Goal: Task Accomplishment & Management: Manage account settings

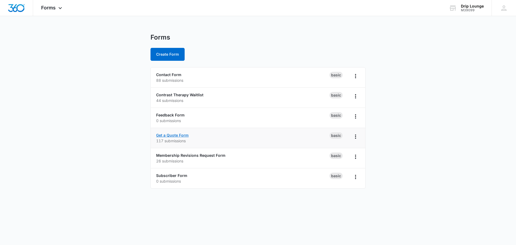
click at [169, 135] on link "Get a Quote Form" at bounding box center [172, 135] width 33 height 5
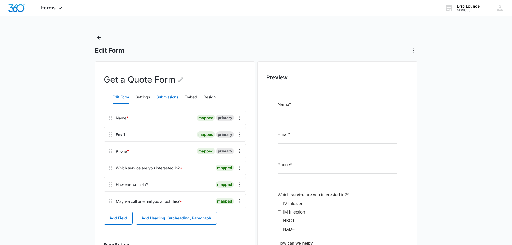
click at [168, 94] on button "Submissions" at bounding box center [167, 97] width 22 height 13
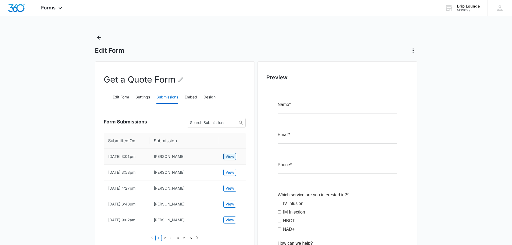
click at [228, 155] on span "View" at bounding box center [229, 156] width 9 height 6
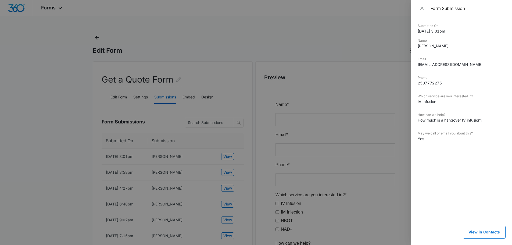
click at [30, 142] on div at bounding box center [256, 122] width 512 height 245
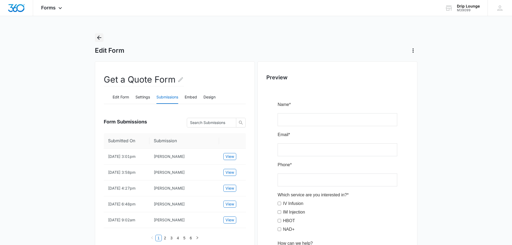
click at [98, 38] on icon "Back" at bounding box center [99, 37] width 4 height 4
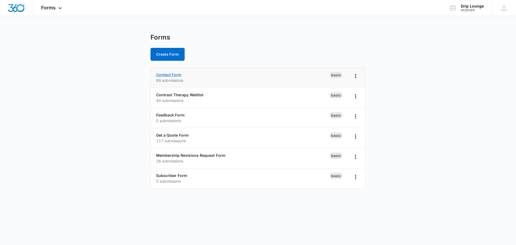
click at [169, 75] on link "Contact Form" at bounding box center [168, 74] width 25 height 5
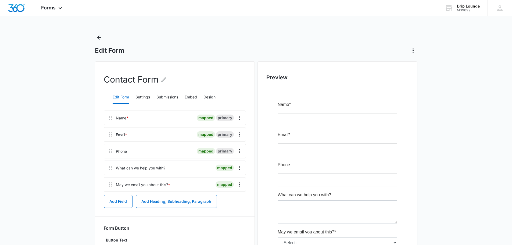
click at [167, 90] on div "Contact Form" at bounding box center [175, 81] width 142 height 17
click at [167, 96] on button "Submissions" at bounding box center [167, 97] width 22 height 13
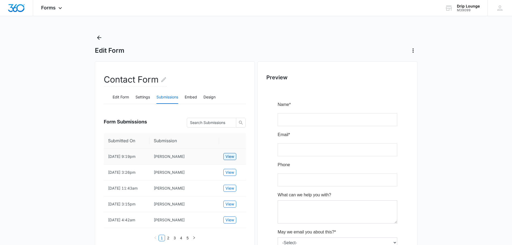
click at [228, 156] on span "View" at bounding box center [229, 156] width 9 height 6
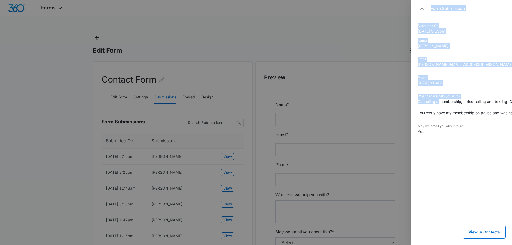
drag, startPoint x: 441, startPoint y: 102, endPoint x: 408, endPoint y: 106, distance: 33.3
click at [408, 106] on div "Form Submission Submitted On 9/04/2025 9:19pm Name Carly Roecklein Email carly.…" at bounding box center [256, 122] width 512 height 245
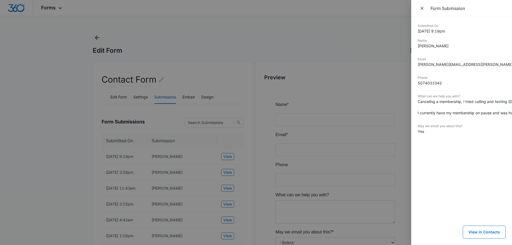
click at [421, 112] on dd "Canceling a membership, I tried calling and texting today, but didn’t get a res…" at bounding box center [461, 107] width 88 height 17
click at [417, 111] on div "Submitted On 9/04/2025 9:19pm Name Carly Roecklein Email carly.roecklein@gmail.…" at bounding box center [461, 131] width 101 height 228
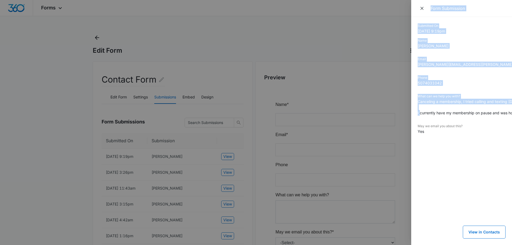
drag, startPoint x: 421, startPoint y: 112, endPoint x: 346, endPoint y: 125, distance: 75.5
click at [346, 125] on div "Form Submission Submitted On 9/04/2025 9:19pm Name Carly Roecklein Email carly.…" at bounding box center [256, 122] width 512 height 245
click at [469, 104] on dd "Canceling a membership, I tried calling and texting today, but didn’t get a res…" at bounding box center [461, 107] width 88 height 17
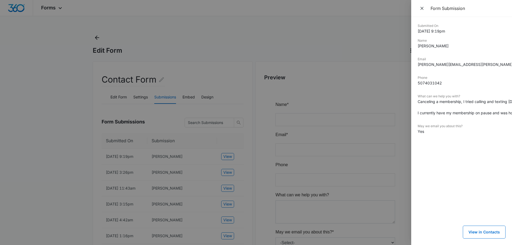
click at [263, 168] on div at bounding box center [256, 122] width 512 height 245
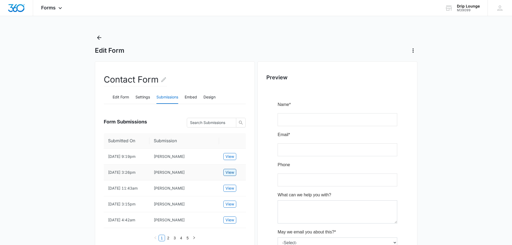
click at [230, 173] on span "View" at bounding box center [229, 172] width 9 height 6
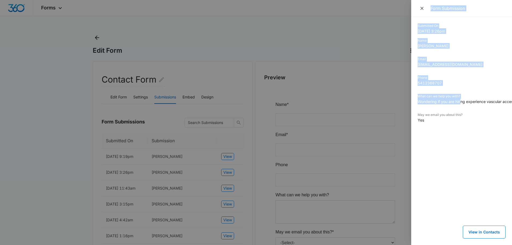
drag, startPoint x: 461, startPoint y: 101, endPoint x: 393, endPoint y: 110, distance: 68.5
click at [393, 110] on div "Form Submission Submitted On 9/04/2025 3:26pm Name Amanda Sherwood Email manda.…" at bounding box center [256, 122] width 512 height 245
click at [463, 80] on dd "5412368707" at bounding box center [461, 83] width 88 height 6
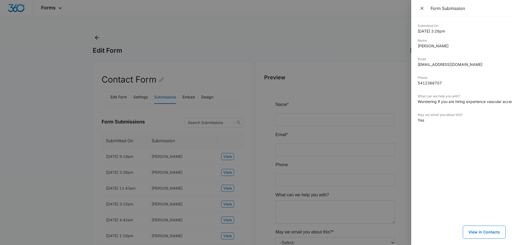
click at [80, 164] on div at bounding box center [256, 122] width 512 height 245
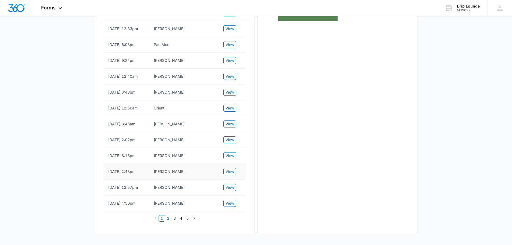
scroll to position [264, 0]
click at [189, 219] on link "5" at bounding box center [188, 218] width 6 height 6
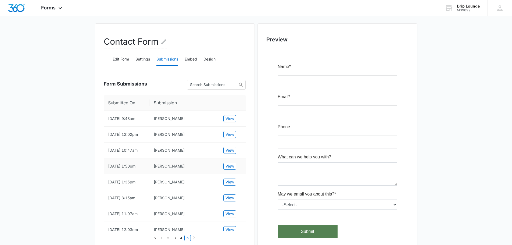
scroll to position [74, 0]
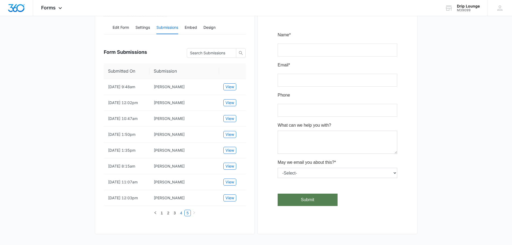
click at [181, 216] on link "4" at bounding box center [181, 213] width 6 height 6
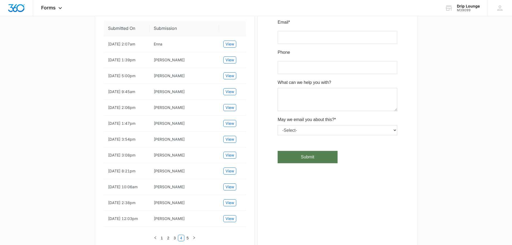
scroll to position [81, 0]
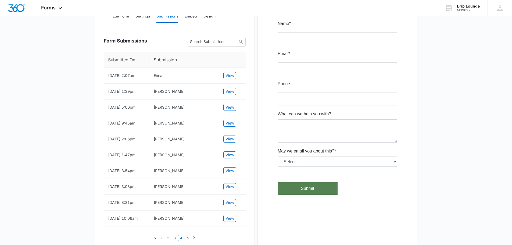
click at [174, 238] on link "3" at bounding box center [175, 238] width 6 height 6
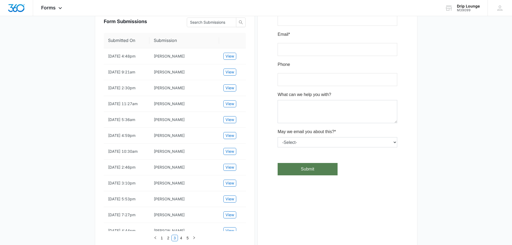
scroll to position [46, 0]
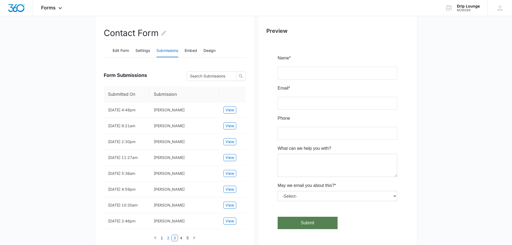
click at [169, 238] on link "2" at bounding box center [168, 238] width 6 height 6
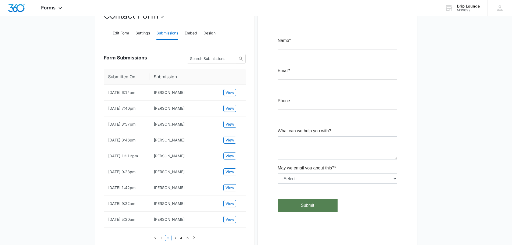
scroll to position [51, 0]
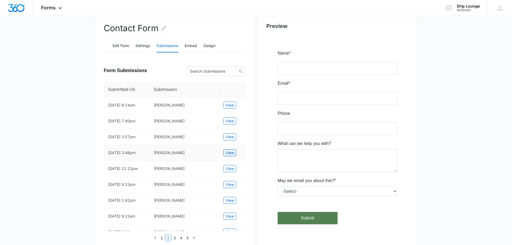
click at [230, 153] on span "View" at bounding box center [229, 153] width 9 height 6
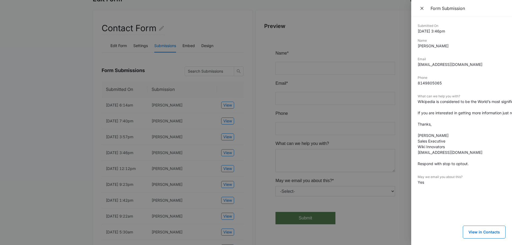
click at [229, 138] on div at bounding box center [256, 122] width 512 height 245
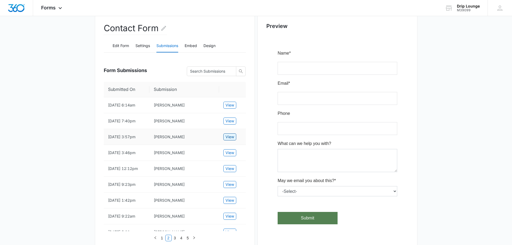
click at [228, 138] on span "View" at bounding box center [229, 137] width 9 height 6
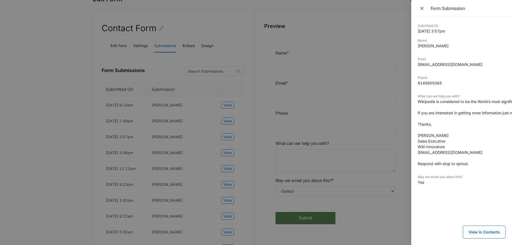
click at [241, 140] on div at bounding box center [256, 122] width 512 height 245
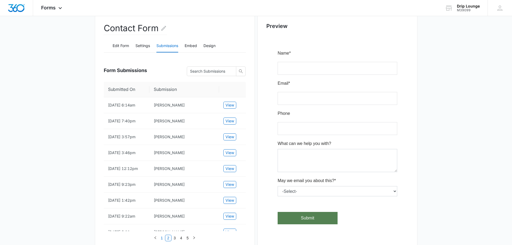
click at [162, 238] on link "1" at bounding box center [162, 238] width 6 height 6
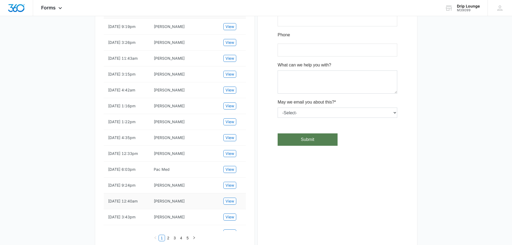
scroll to position [103, 0]
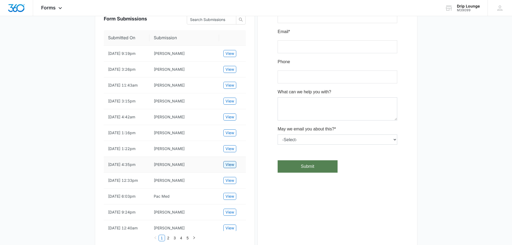
click at [229, 164] on span "View" at bounding box center [229, 164] width 9 height 6
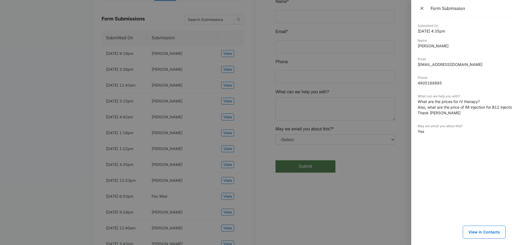
click at [257, 159] on div at bounding box center [256, 122] width 512 height 245
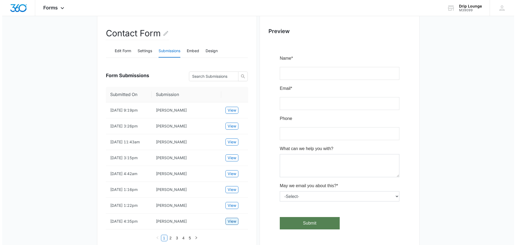
scroll to position [0, 0]
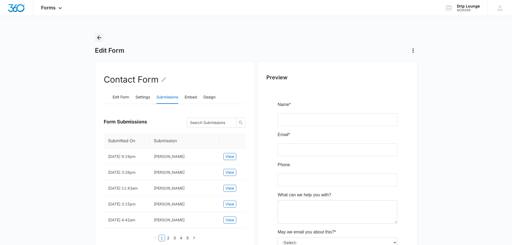
click at [100, 36] on icon "Back" at bounding box center [99, 37] width 6 height 6
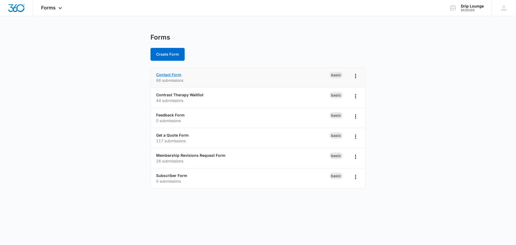
click at [168, 72] on link "Contact Form" at bounding box center [168, 74] width 25 height 5
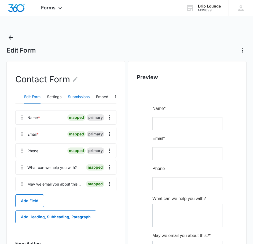
click at [75, 99] on button "Submissions" at bounding box center [79, 97] width 22 height 13
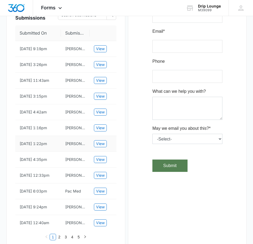
scroll to position [54, 0]
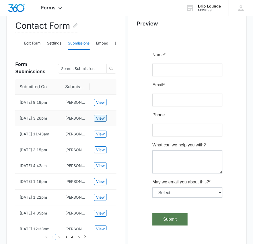
click at [100, 119] on span "View" at bounding box center [100, 119] width 9 height 6
